Goal: Navigation & Orientation: Find specific page/section

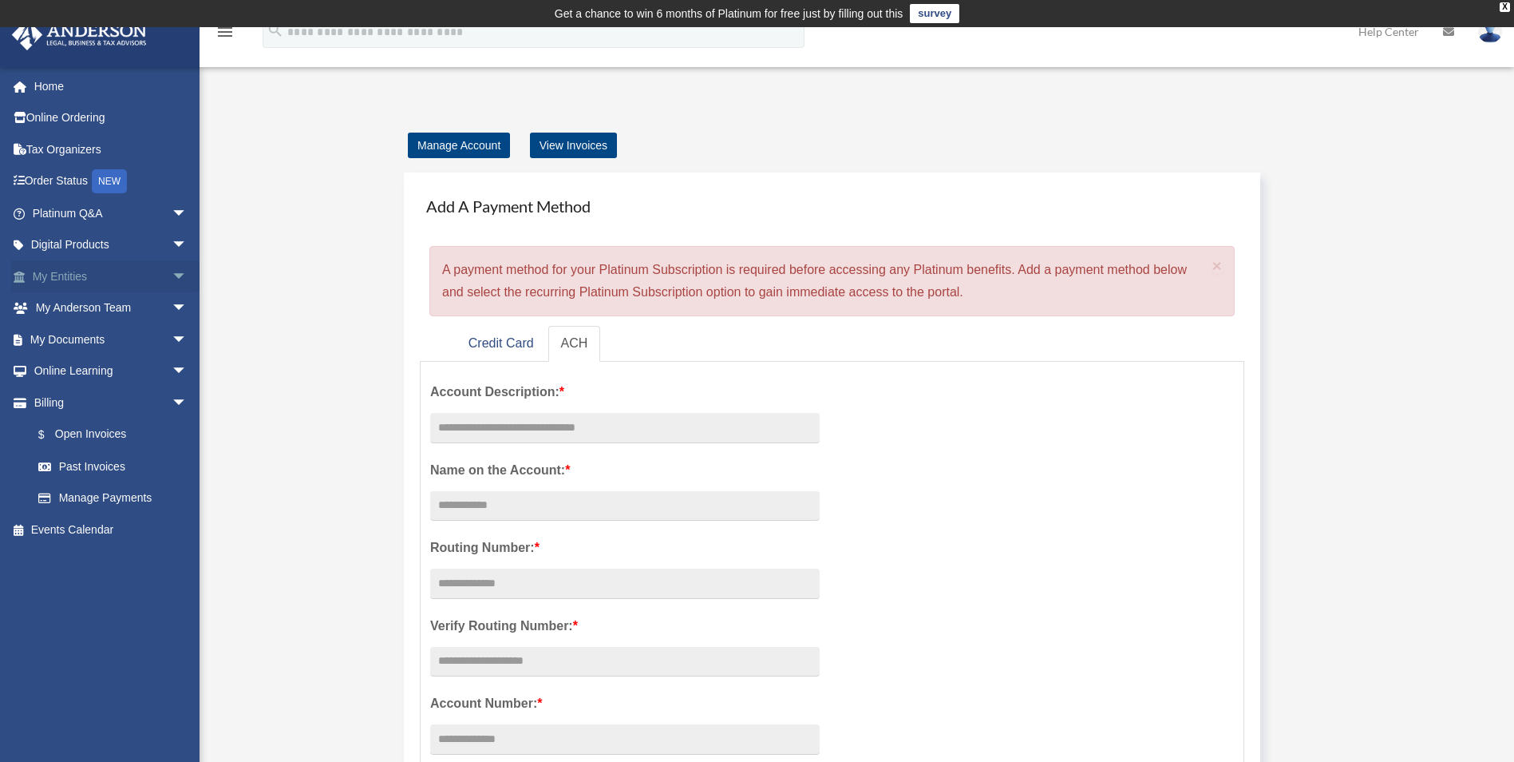
click at [172, 271] on span "arrow_drop_down" at bounding box center [188, 276] width 32 height 33
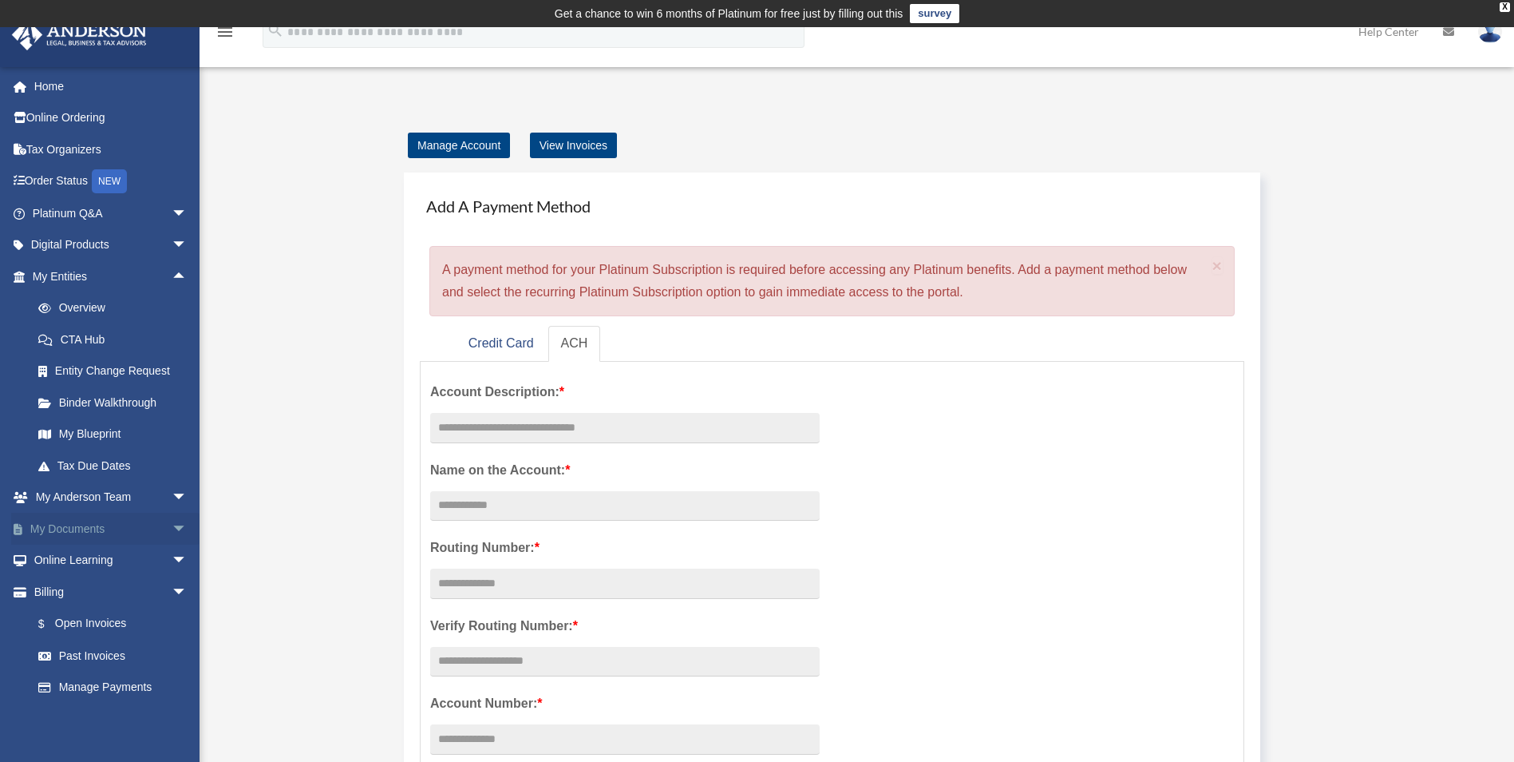
click at [172, 525] on span "arrow_drop_down" at bounding box center [188, 528] width 32 height 33
click at [121, 556] on link "Box" at bounding box center [116, 560] width 189 height 32
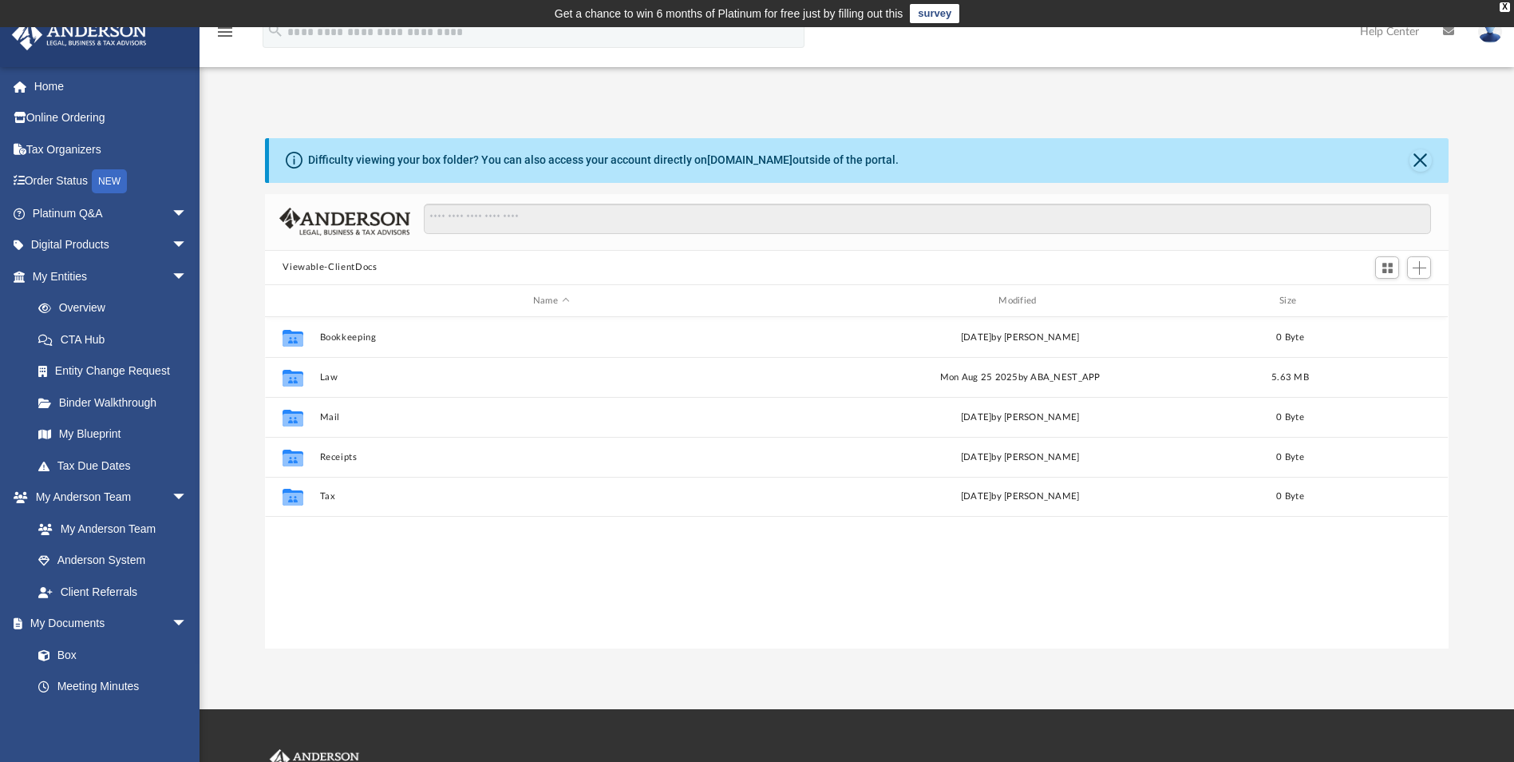
scroll to position [351, 1172]
click at [49, 77] on link "Home" at bounding box center [111, 86] width 200 height 32
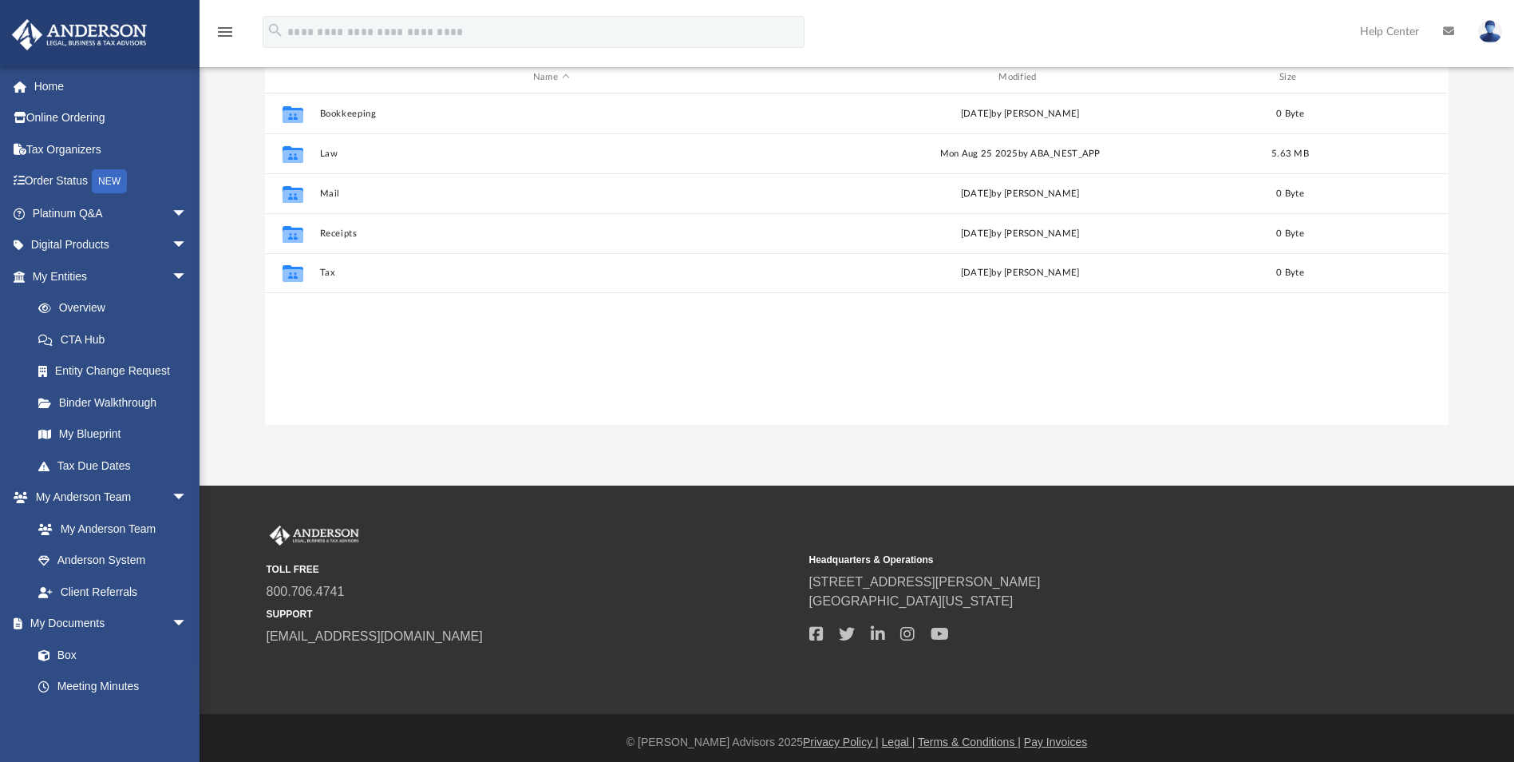
scroll to position [232, 0]
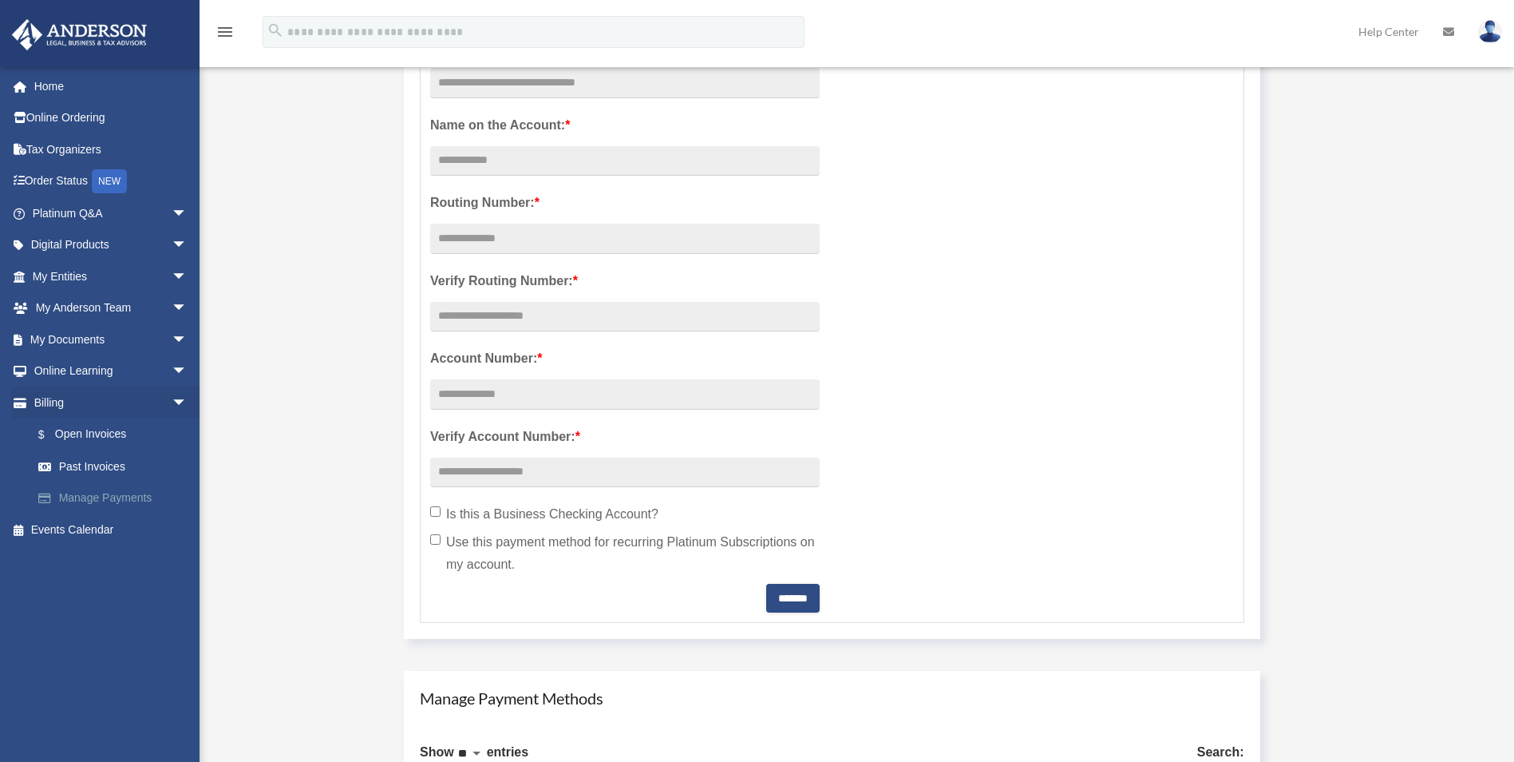
scroll to position [346, 0]
click at [172, 273] on span "arrow_drop_down" at bounding box center [188, 276] width 32 height 33
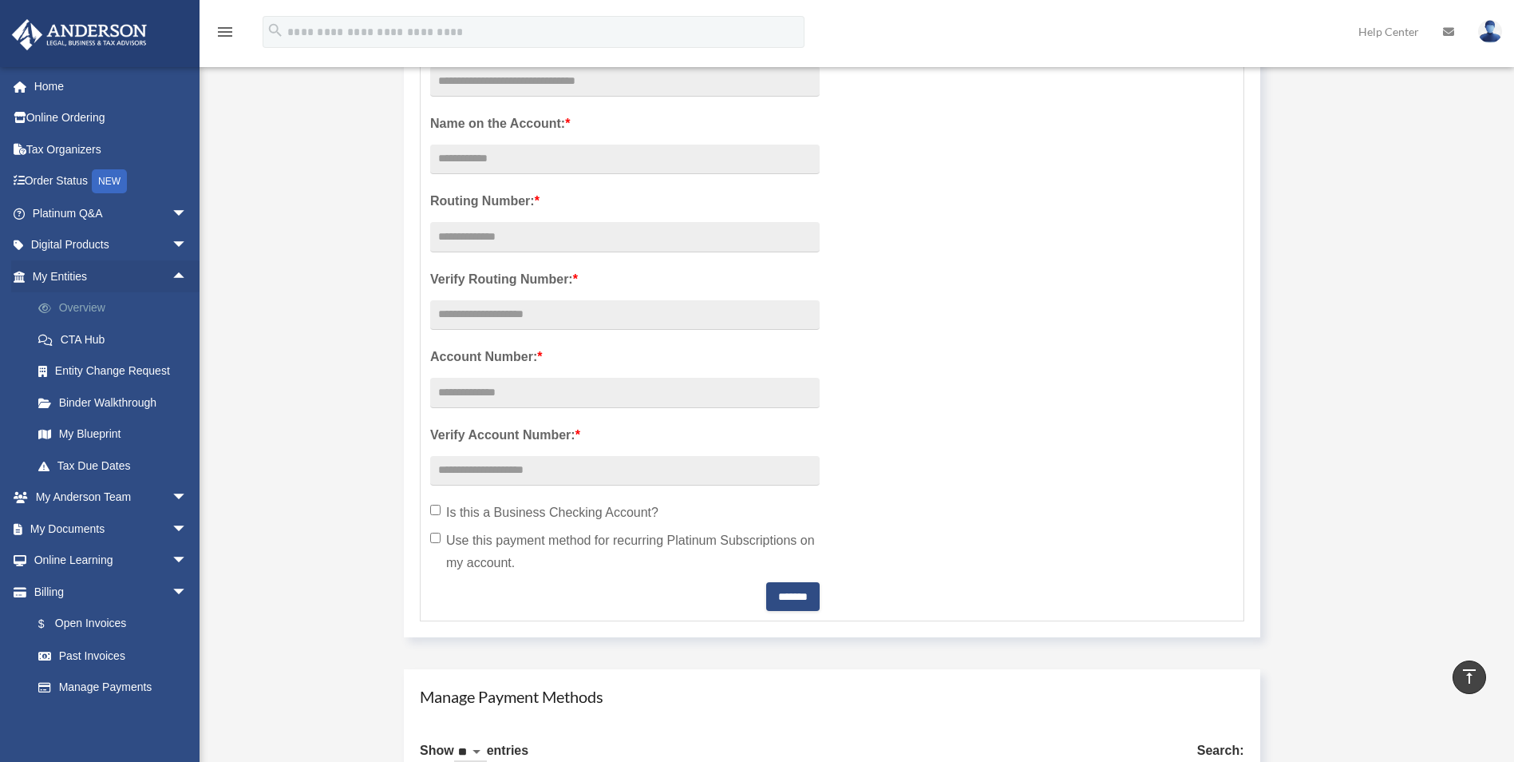
click at [156, 305] on link "Overview" at bounding box center [116, 308] width 189 height 32
click at [77, 301] on link "Overview" at bounding box center [116, 308] width 189 height 32
click at [93, 329] on link "CTA Hub" at bounding box center [116, 339] width 189 height 32
click at [115, 370] on link "Entity Change Request" at bounding box center [116, 371] width 189 height 32
click at [123, 398] on link "Binder Walkthrough" at bounding box center [116, 402] width 189 height 32
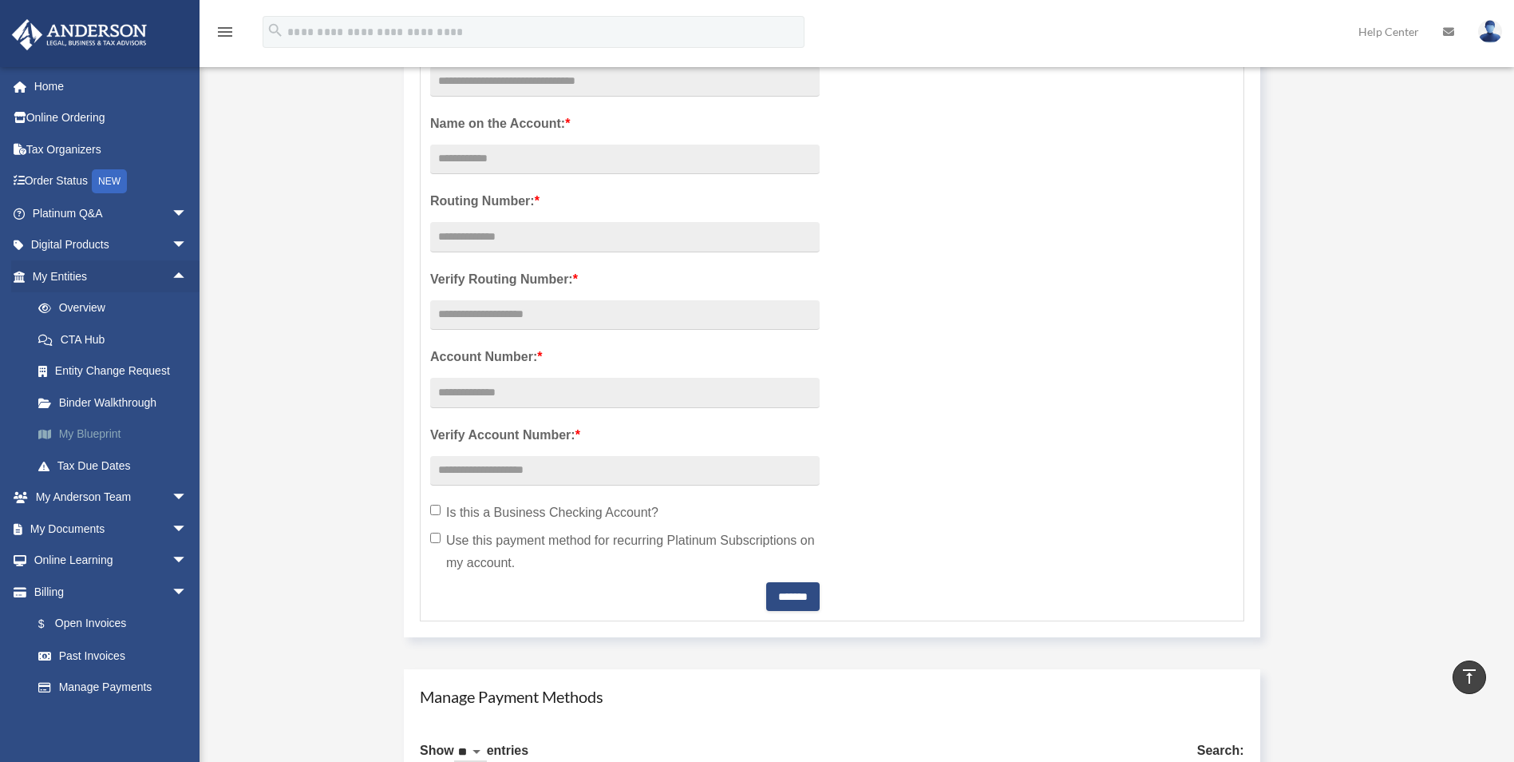
click at [111, 422] on link "My Blueprint" at bounding box center [116, 434] width 189 height 32
click at [65, 229] on link "Digital Products arrow_drop_down" at bounding box center [111, 245] width 200 height 32
click at [37, 79] on link "Home" at bounding box center [111, 86] width 200 height 32
click at [109, 42] on img at bounding box center [79, 34] width 144 height 31
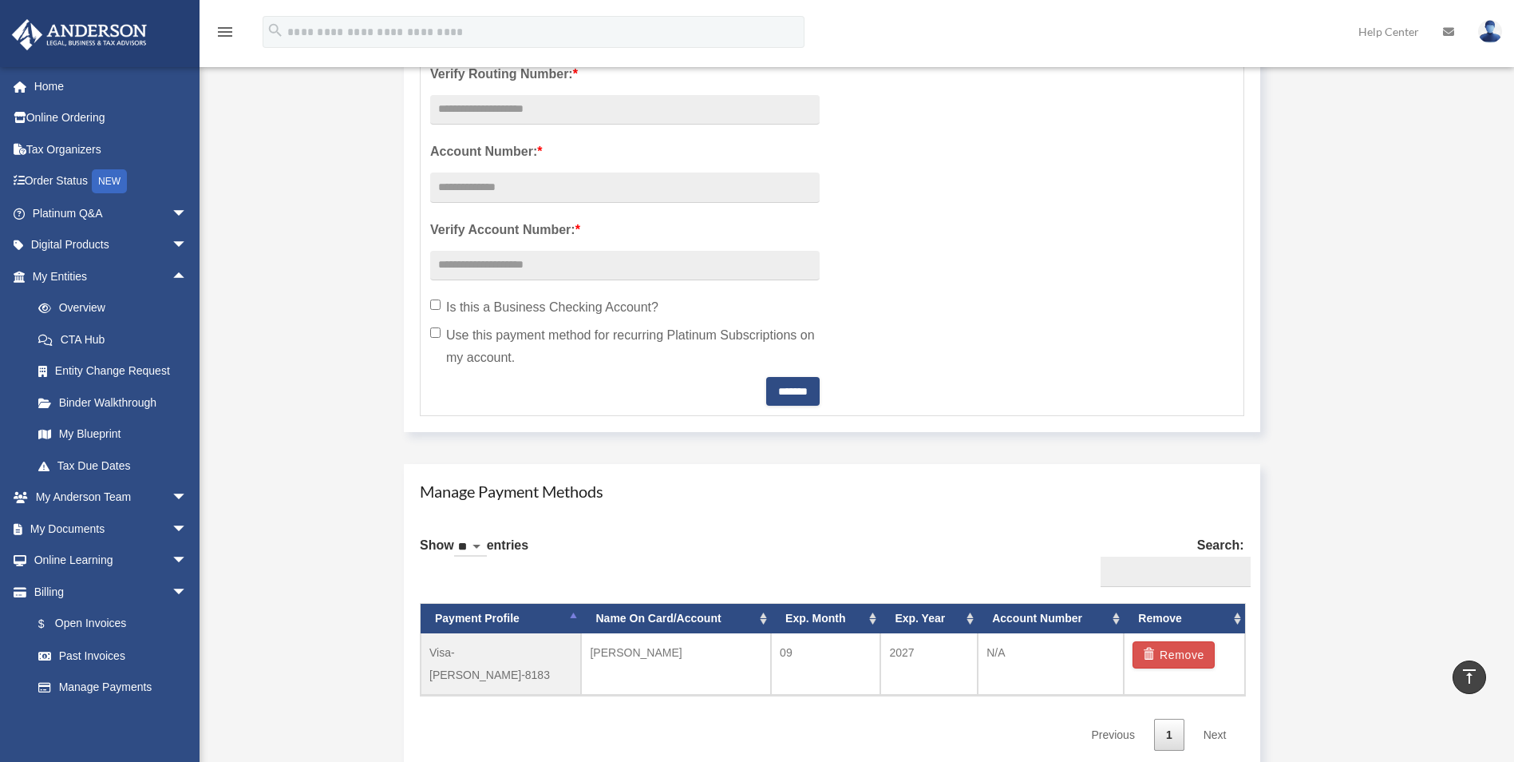
scroll to position [586, 0]
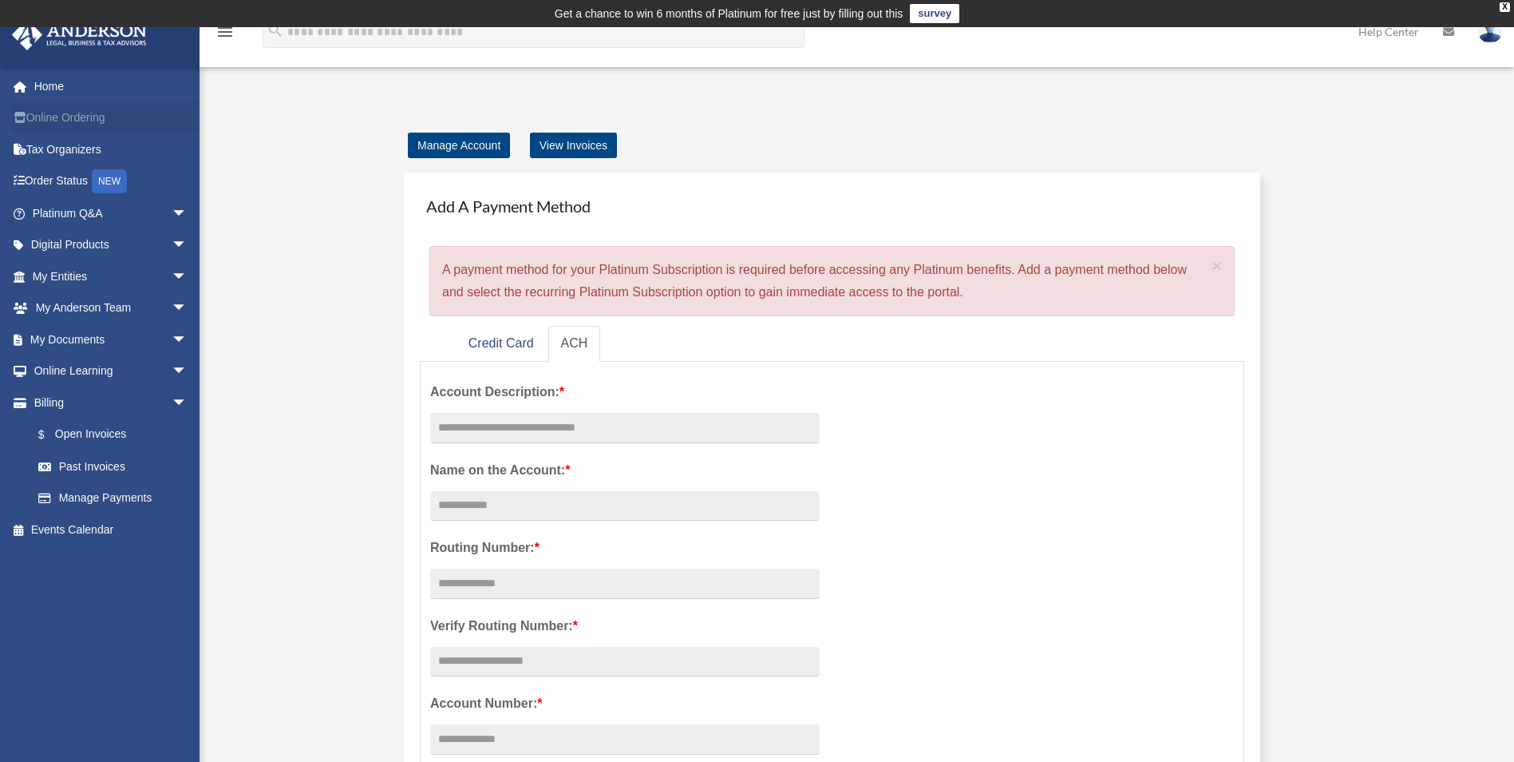
click at [52, 122] on link "Online Ordering" at bounding box center [111, 118] width 200 height 32
click at [172, 267] on span "arrow_drop_down" at bounding box center [188, 276] width 32 height 33
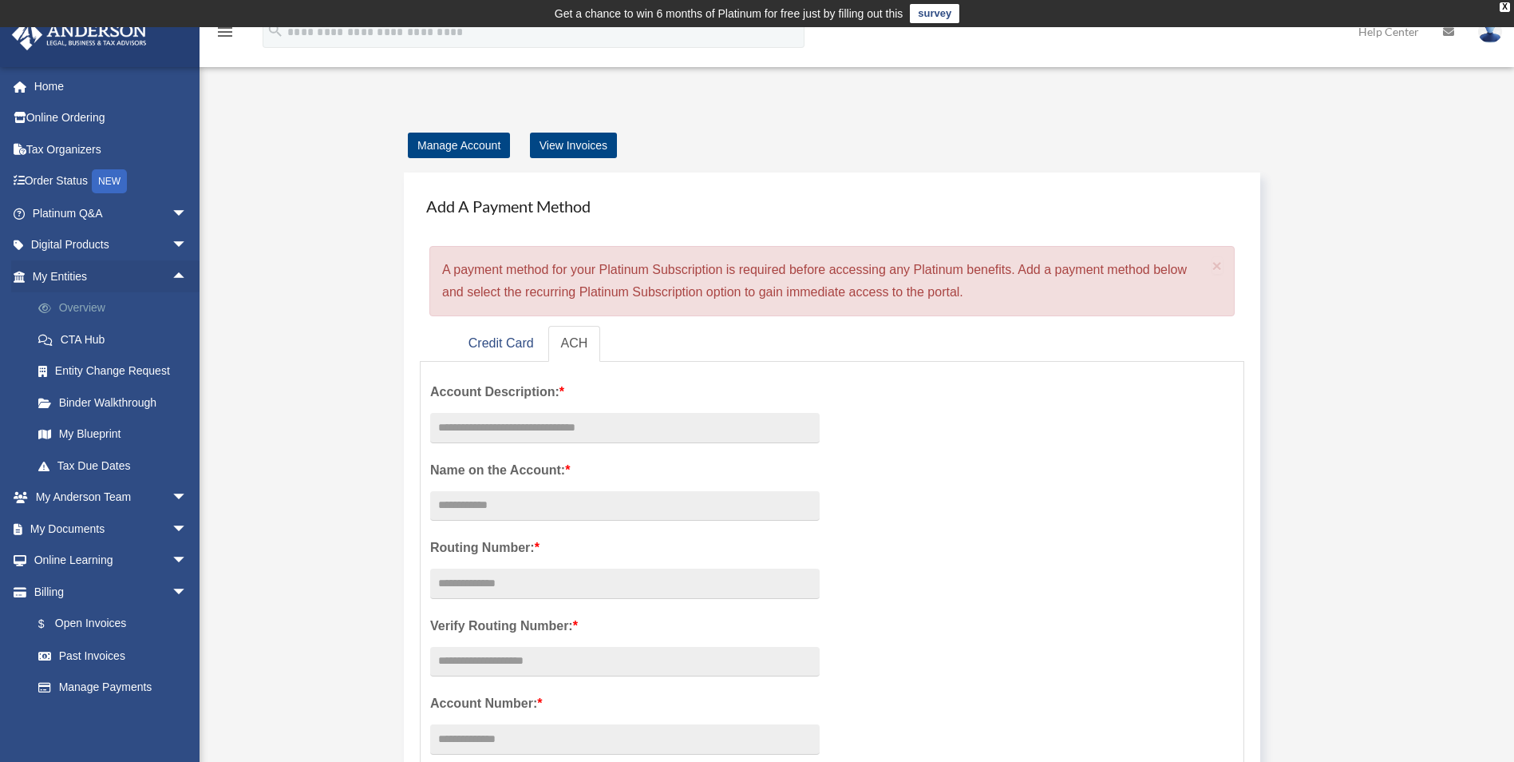
click at [118, 310] on link "Overview" at bounding box center [116, 308] width 189 height 32
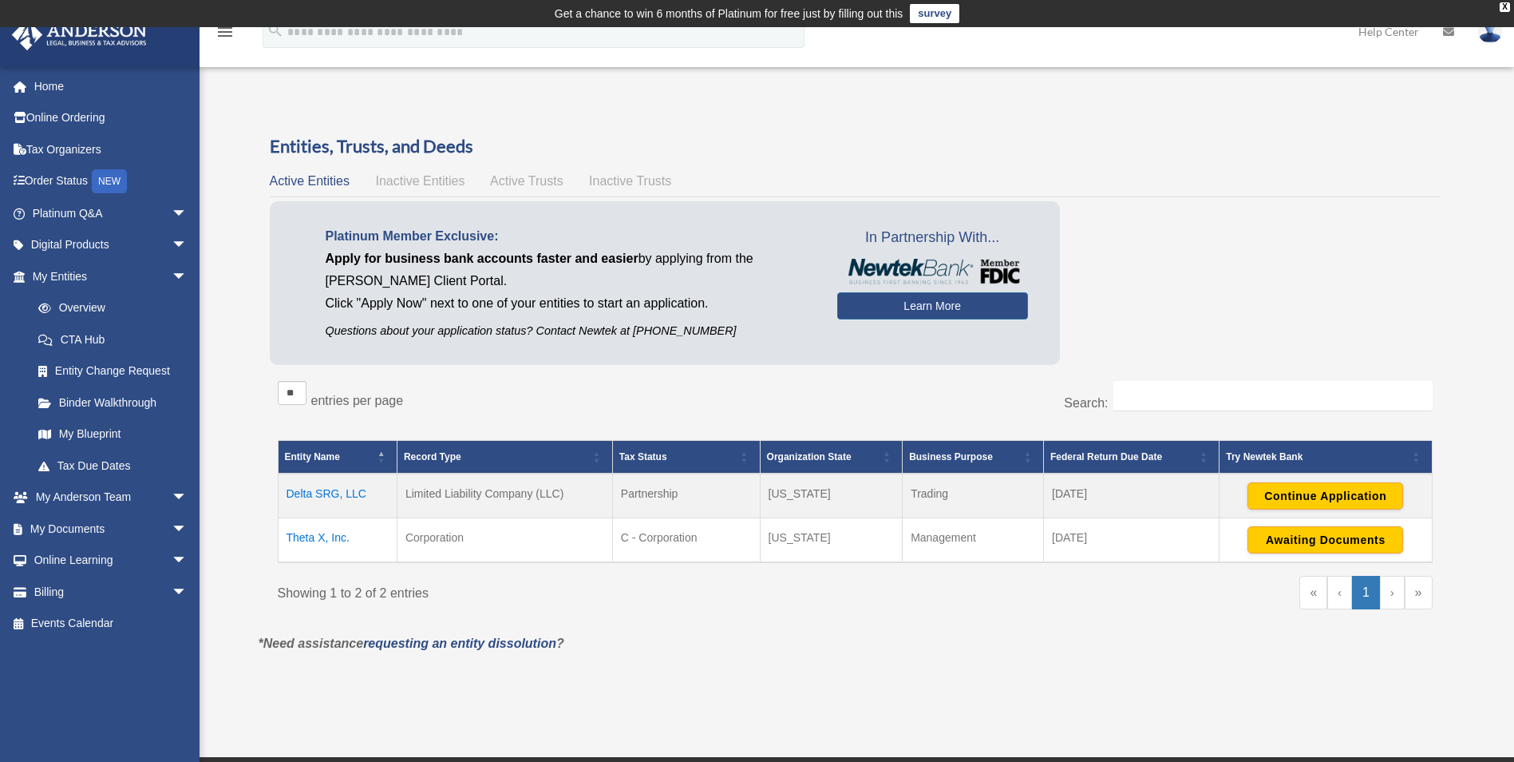
click at [319, 532] on td "Theta X, Inc." at bounding box center [337, 539] width 119 height 45
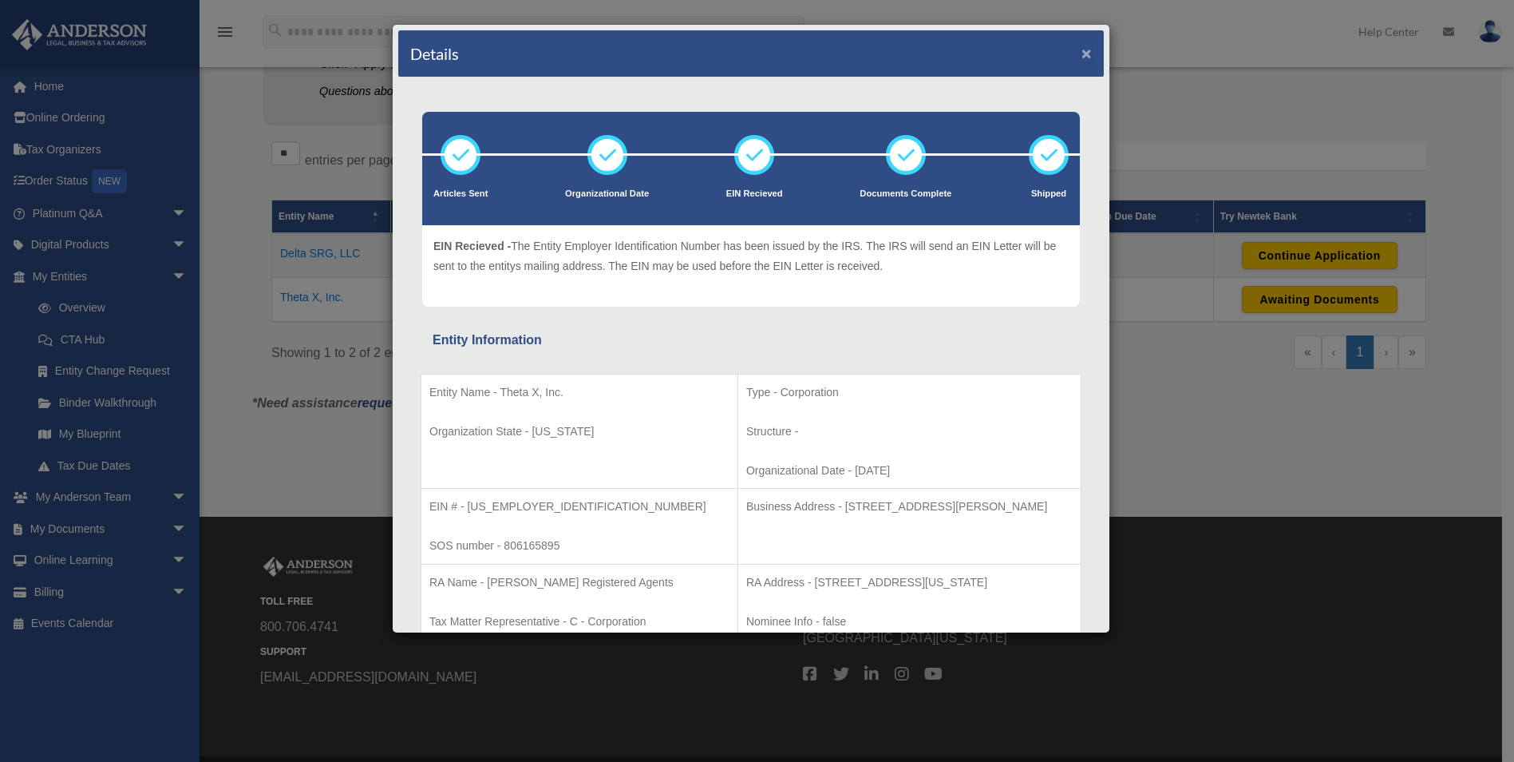
click at [1082, 56] on button "×" at bounding box center [1087, 53] width 10 height 17
